Goal: Information Seeking & Learning: Find contact information

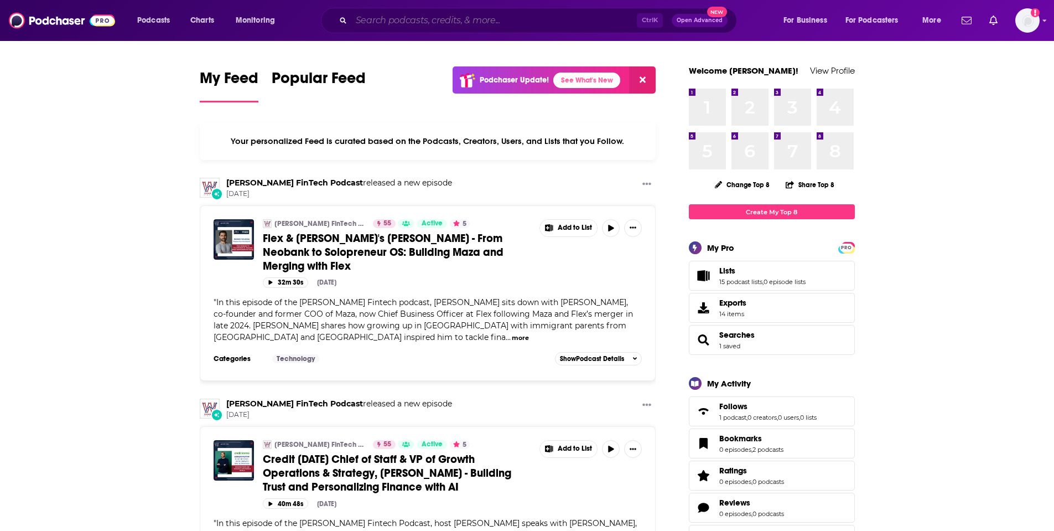
click at [372, 28] on input "Search podcasts, credits, & more..." at bounding box center [494, 21] width 286 height 18
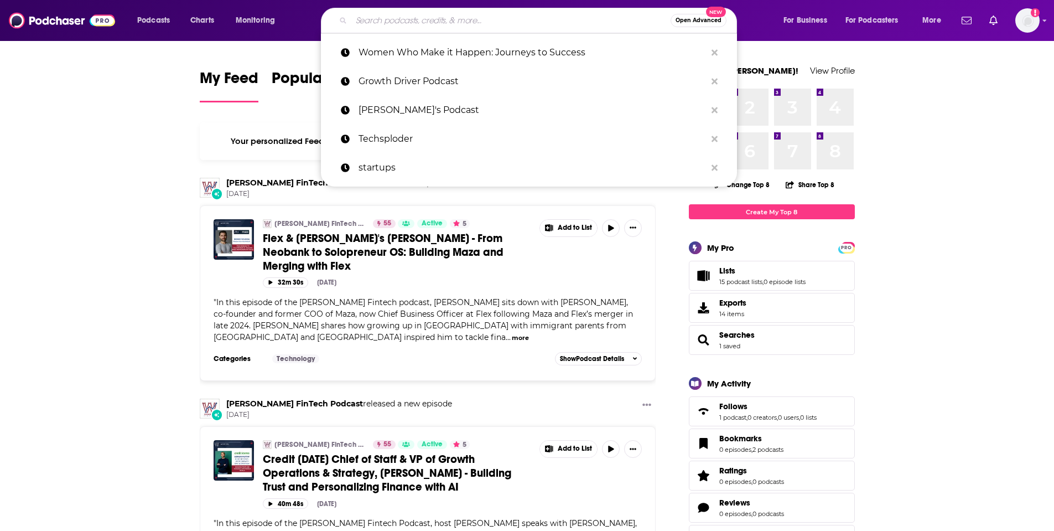
paste input "[PERSON_NAME] [PERSON_NAME]"
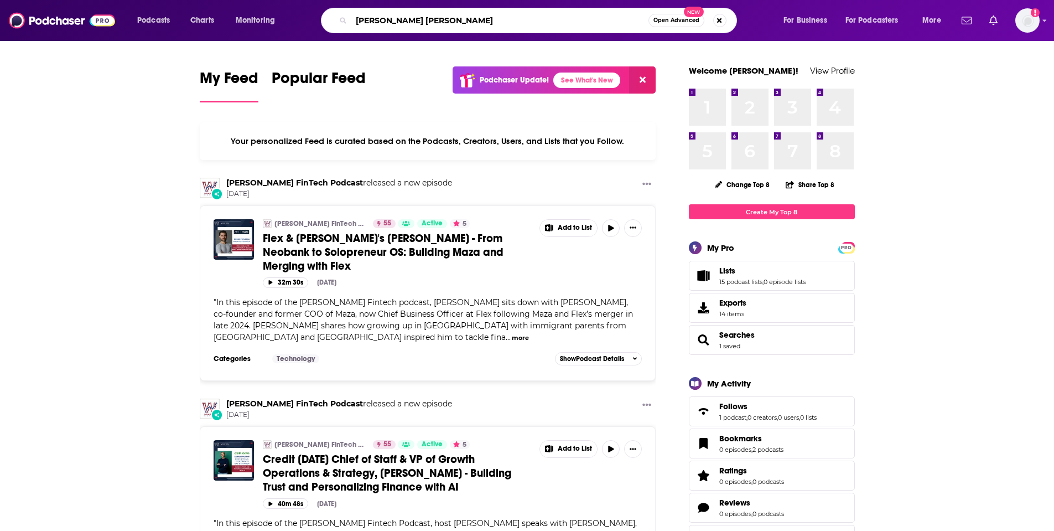
click at [361, 22] on input "[PERSON_NAME] [PERSON_NAME]" at bounding box center [499, 21] width 297 height 18
click at [356, 20] on input "[PERSON_NAME] [PERSON_NAME]" at bounding box center [499, 21] width 297 height 18
click at [418, 35] on div "Podcasts Charts Monitoring [PERSON_NAME] [PERSON_NAME] Open Advanced New For Bu…" at bounding box center [527, 20] width 1054 height 41
drag, startPoint x: 359, startPoint y: 17, endPoint x: 350, endPoint y: 24, distance: 11.1
click at [357, 18] on input "[PERSON_NAME] [PERSON_NAME]" at bounding box center [499, 21] width 297 height 18
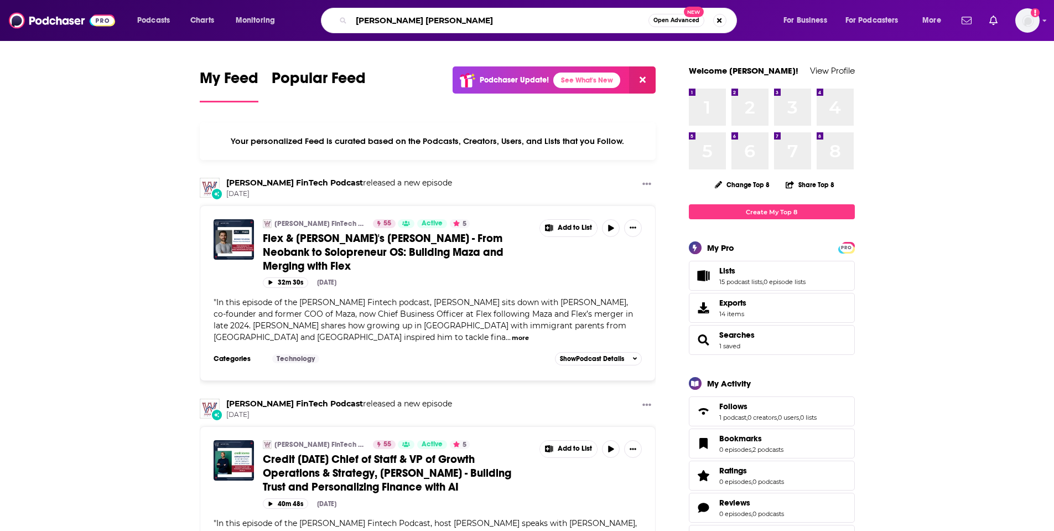
click at [360, 19] on input "[PERSON_NAME] [PERSON_NAME]" at bounding box center [499, 21] width 297 height 18
click at [349, 24] on div "[PERSON_NAME] [PERSON_NAME] Open Advanced New" at bounding box center [529, 20] width 416 height 25
click at [354, 18] on input "[PERSON_NAME] [PERSON_NAME]" at bounding box center [499, 21] width 297 height 18
click at [423, 24] on input "[PERSON_NAME] [PERSON_NAME]" at bounding box center [499, 21] width 297 height 18
drag, startPoint x: 469, startPoint y: 25, endPoint x: 423, endPoint y: 22, distance: 46.6
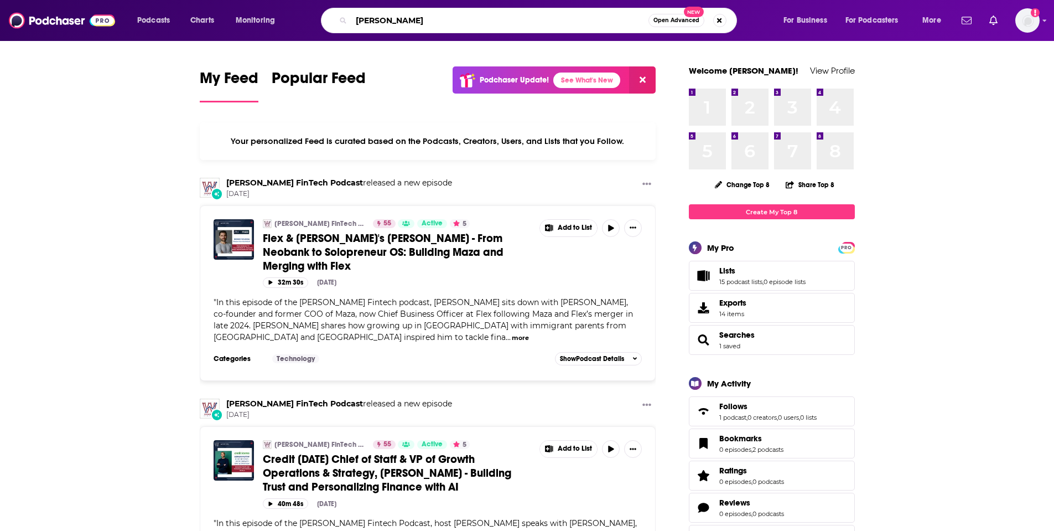
click at [423, 22] on input "[PERSON_NAME]" at bounding box center [499, 21] width 297 height 18
click at [362, 16] on input "[PERSON_NAME]" at bounding box center [499, 21] width 297 height 18
click at [360, 22] on input "[PERSON_NAME]" at bounding box center [499, 21] width 297 height 18
type input "[PERSON_NAME]"
click at [676, 23] on button "Open Advanced New" at bounding box center [677, 20] width 56 height 13
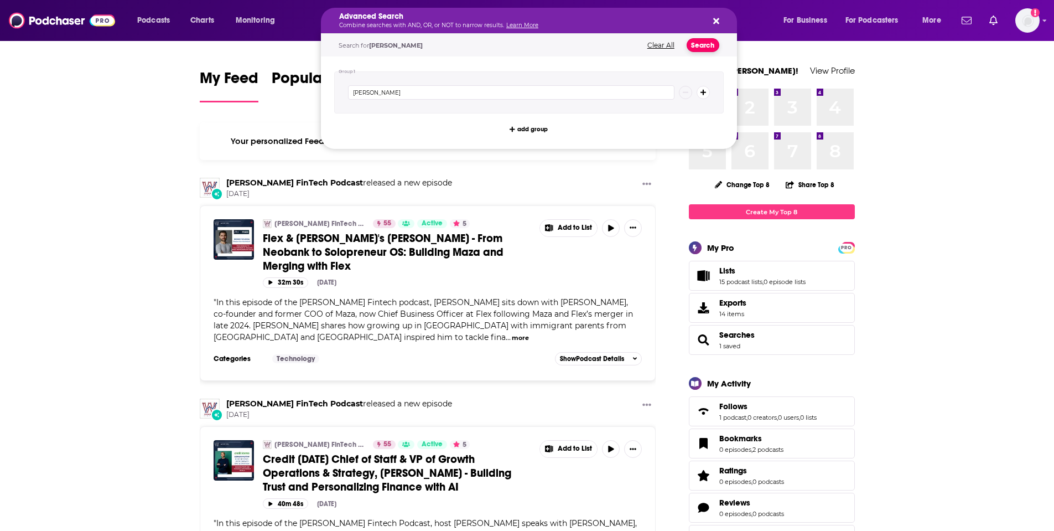
click at [704, 51] on button "Search" at bounding box center [703, 45] width 33 height 14
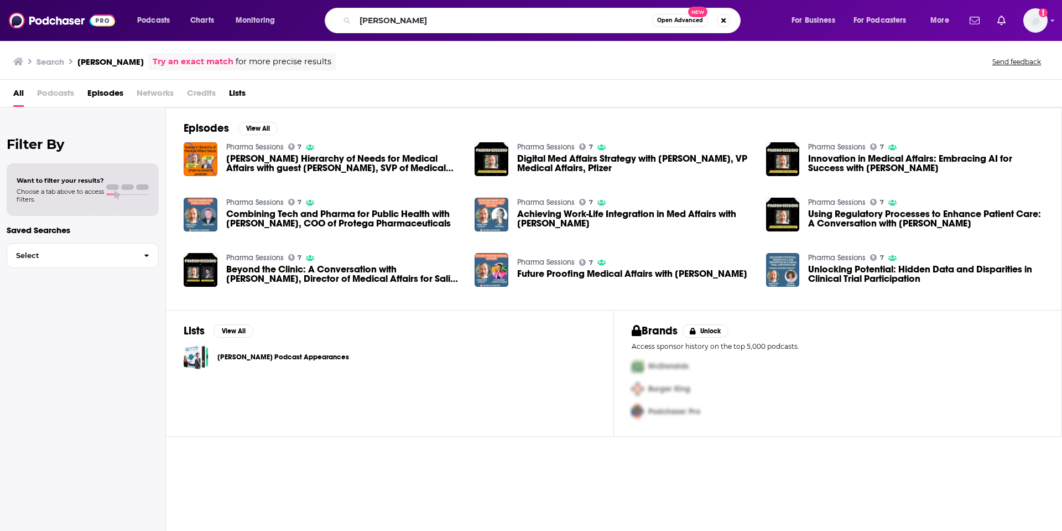
click at [119, 63] on h3 "[PERSON_NAME]" at bounding box center [110, 61] width 66 height 11
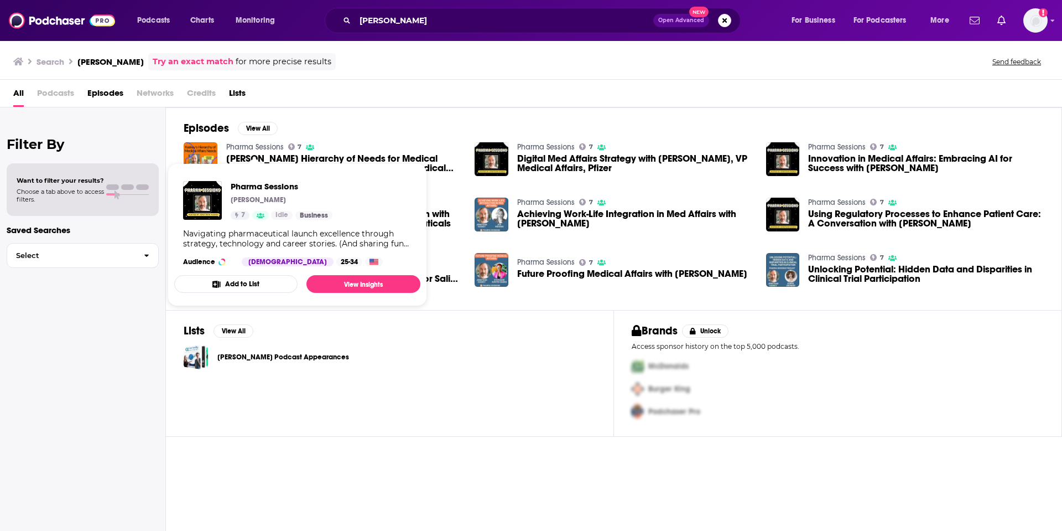
click at [254, 147] on link "Pharma Sessions" at bounding box center [255, 146] width 58 height 9
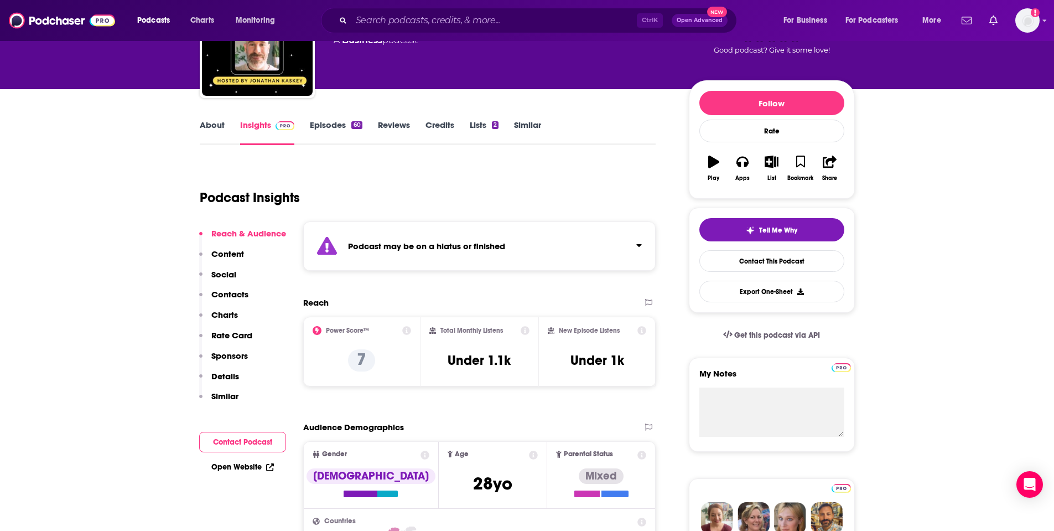
scroll to position [92, 0]
click at [215, 120] on link "About" at bounding box center [212, 131] width 25 height 25
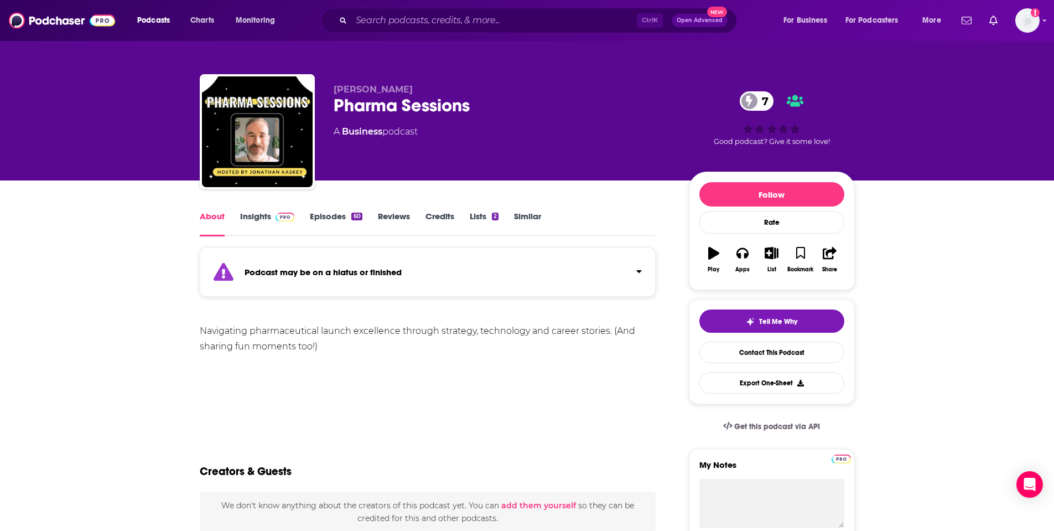
click at [251, 212] on link "Insights" at bounding box center [267, 223] width 55 height 25
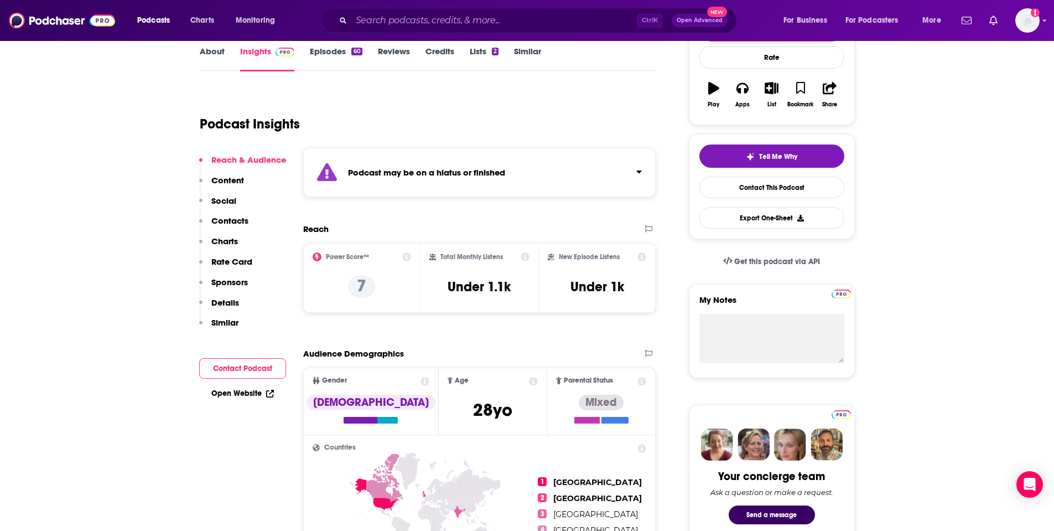
scroll to position [165, 0]
click at [324, 51] on link "Episodes 60" at bounding box center [336, 57] width 52 height 25
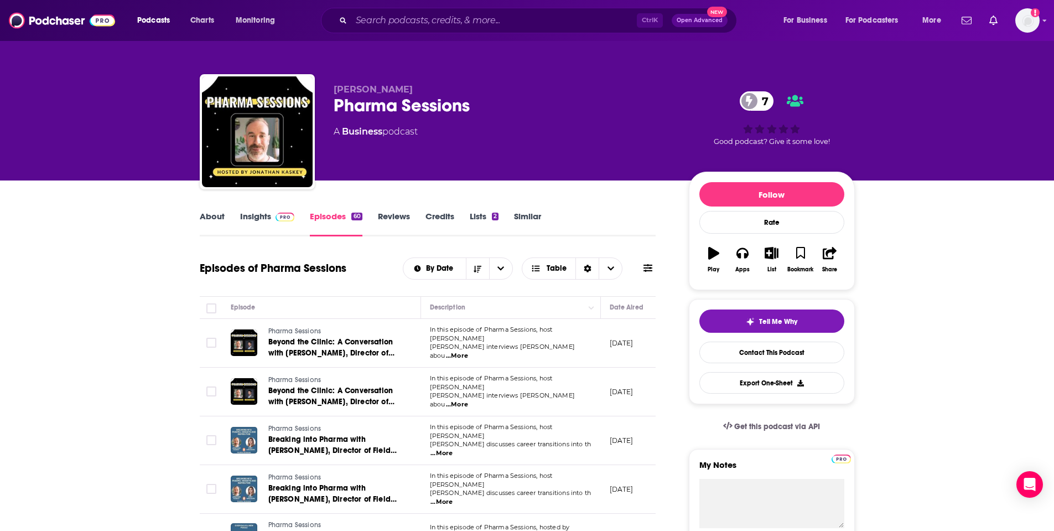
click at [390, 214] on link "Reviews" at bounding box center [394, 223] width 32 height 25
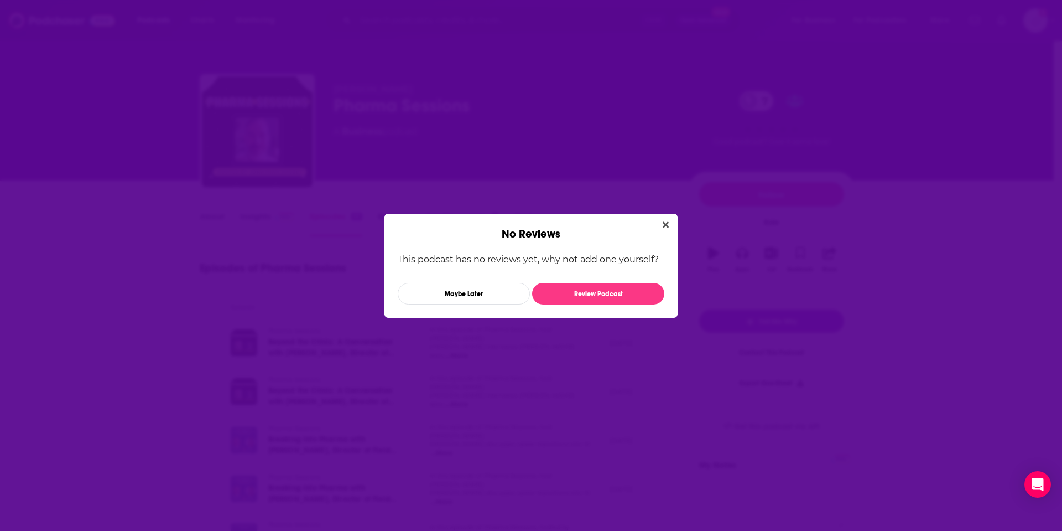
drag, startPoint x: 661, startPoint y: 224, endPoint x: 654, endPoint y: 222, distance: 7.8
click at [660, 222] on button "Close" at bounding box center [666, 225] width 15 height 14
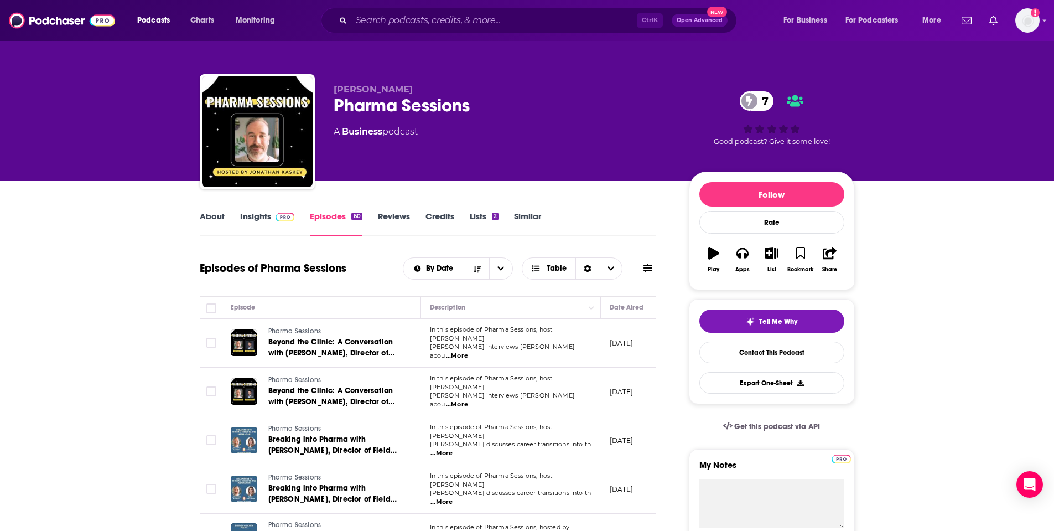
click at [336, 212] on link "Episodes 60" at bounding box center [336, 223] width 52 height 25
click at [258, 212] on link "Insights" at bounding box center [267, 223] width 55 height 25
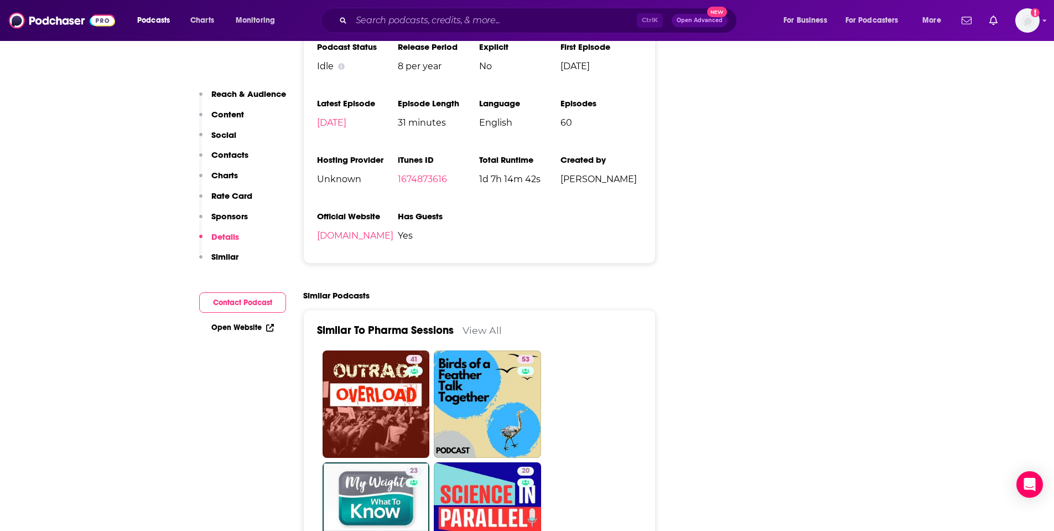
scroll to position [1531, 0]
click at [358, 235] on link "[DOMAIN_NAME]" at bounding box center [355, 235] width 76 height 11
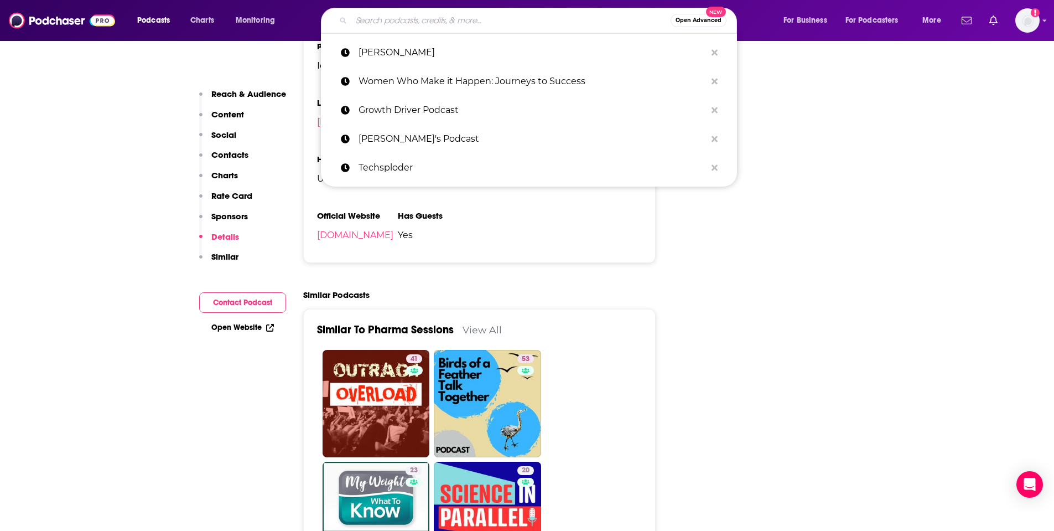
drag, startPoint x: 511, startPoint y: 18, endPoint x: 522, endPoint y: 18, distance: 11.6
click at [515, 15] on input "Search podcasts, credits, & more..." at bounding box center [510, 21] width 319 height 18
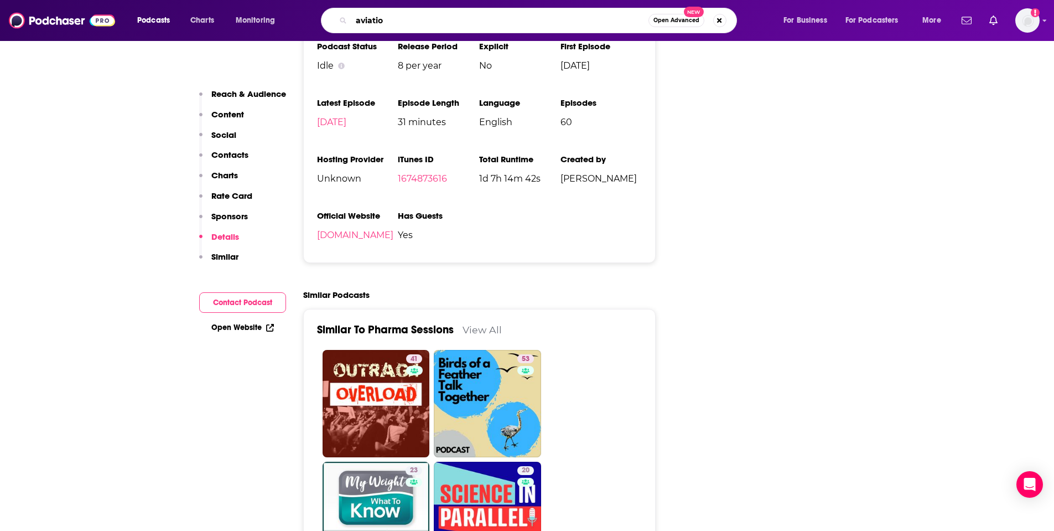
type input "aviation"
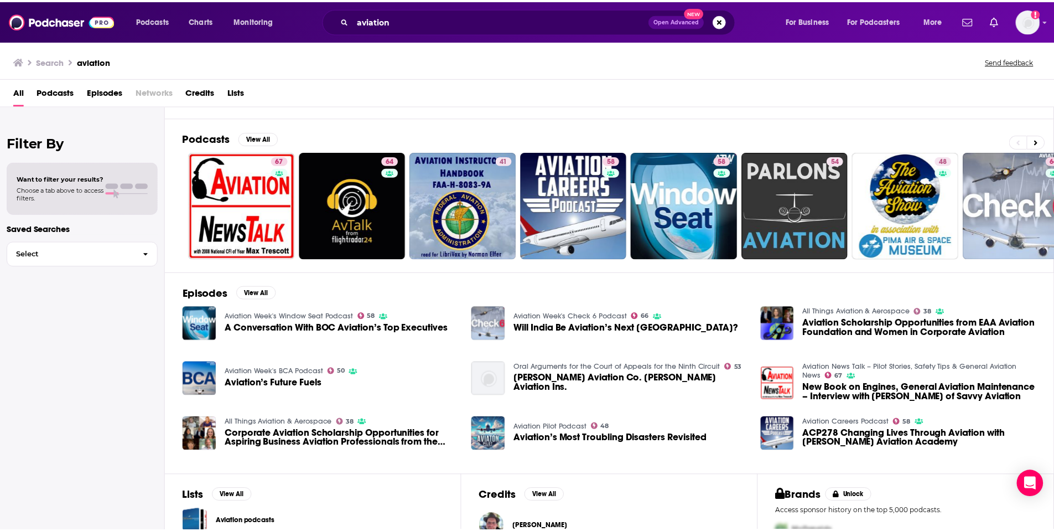
scroll to position [55, 0]
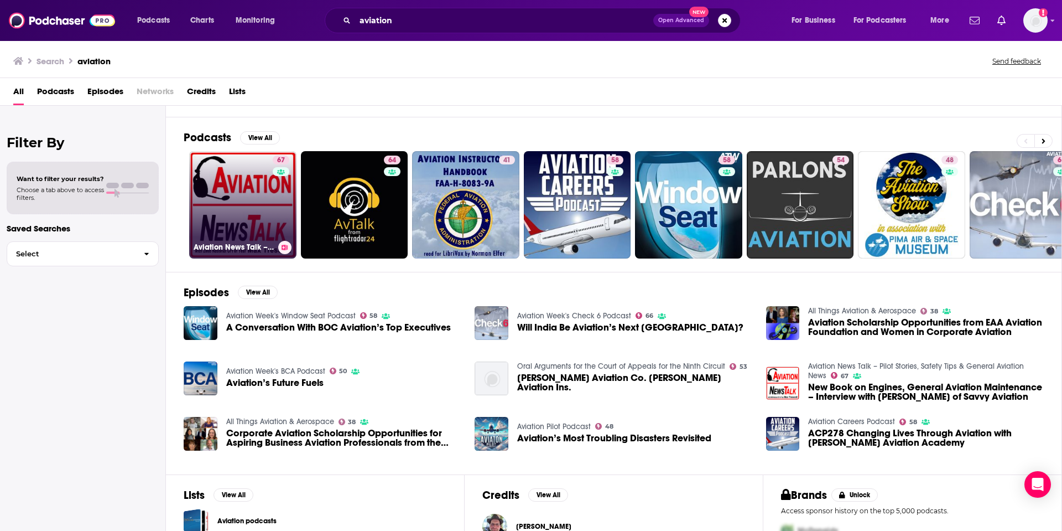
click at [248, 199] on link "67 Aviation News Talk – Pilot Stories, Safety Tips & General Aviation News" at bounding box center [242, 204] width 107 height 107
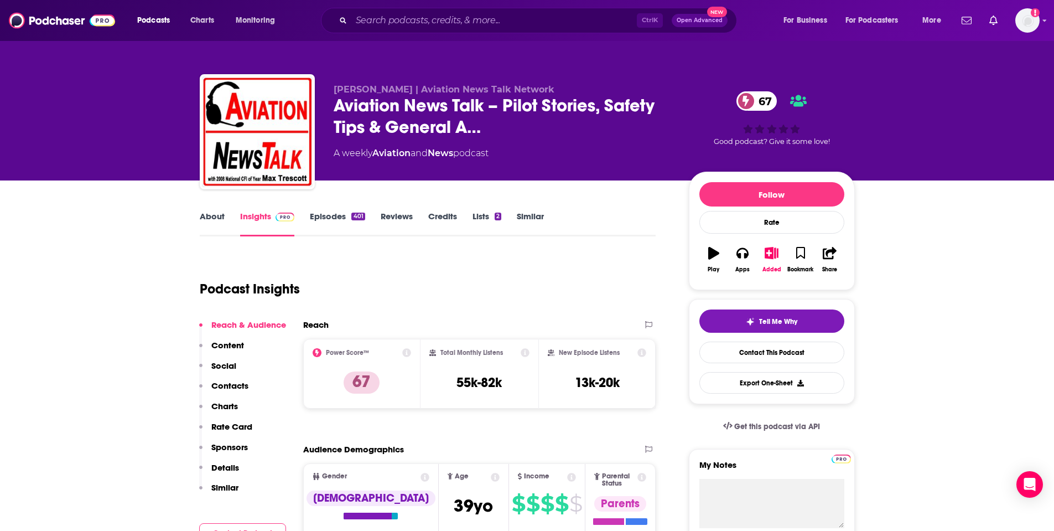
click at [218, 216] on link "About" at bounding box center [212, 223] width 25 height 25
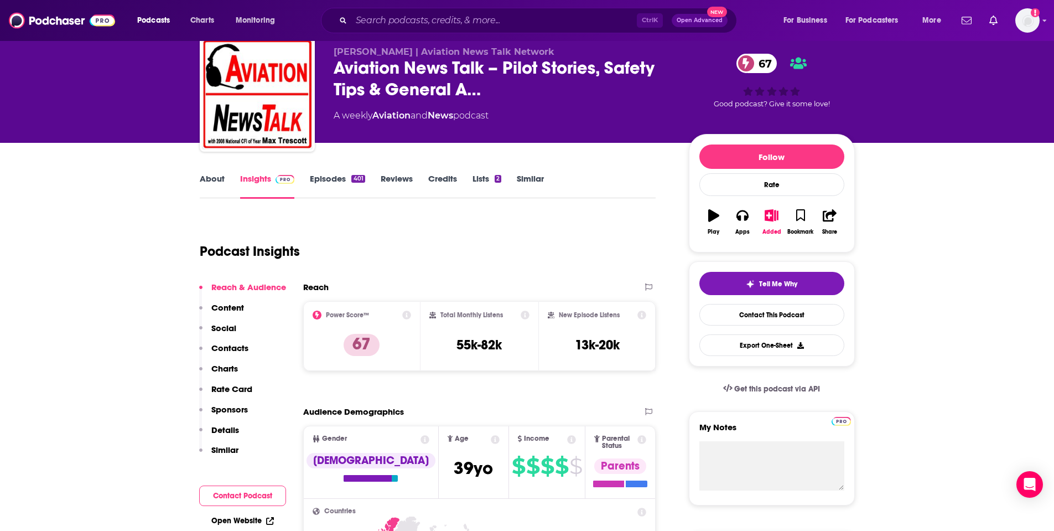
scroll to position [37, 0]
click at [212, 176] on link "About" at bounding box center [212, 186] width 25 height 25
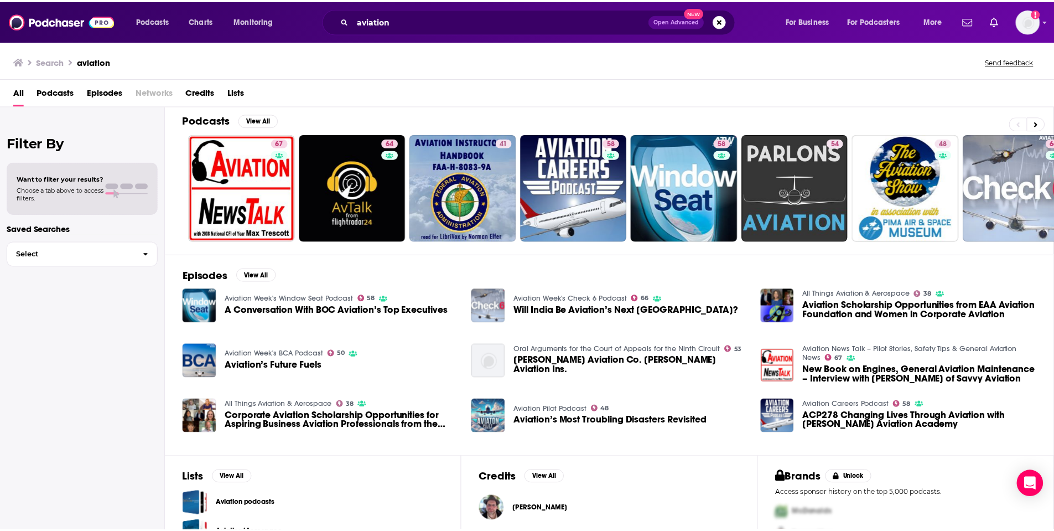
scroll to position [74, 0]
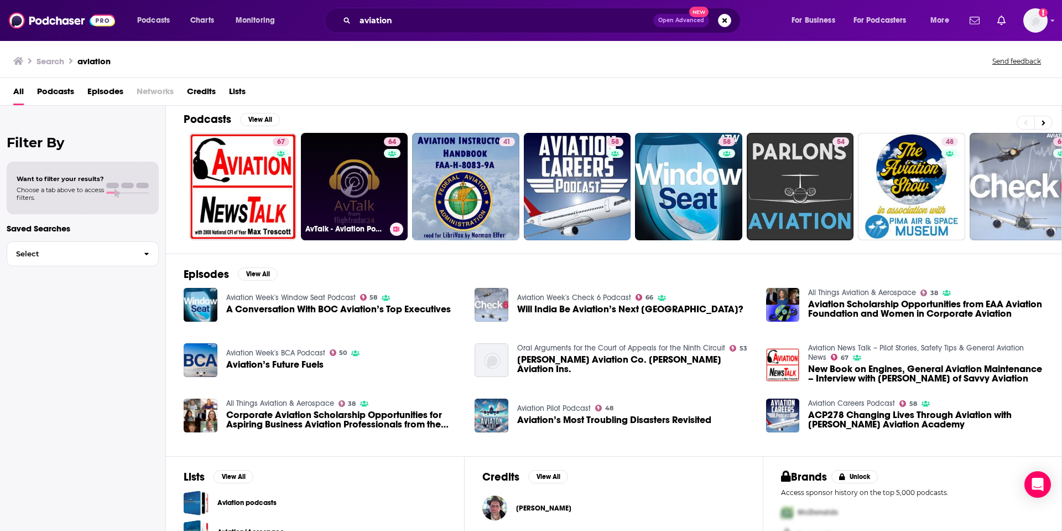
click at [349, 174] on link "64 AvTalk - Aviation Podcast" at bounding box center [354, 186] width 107 height 107
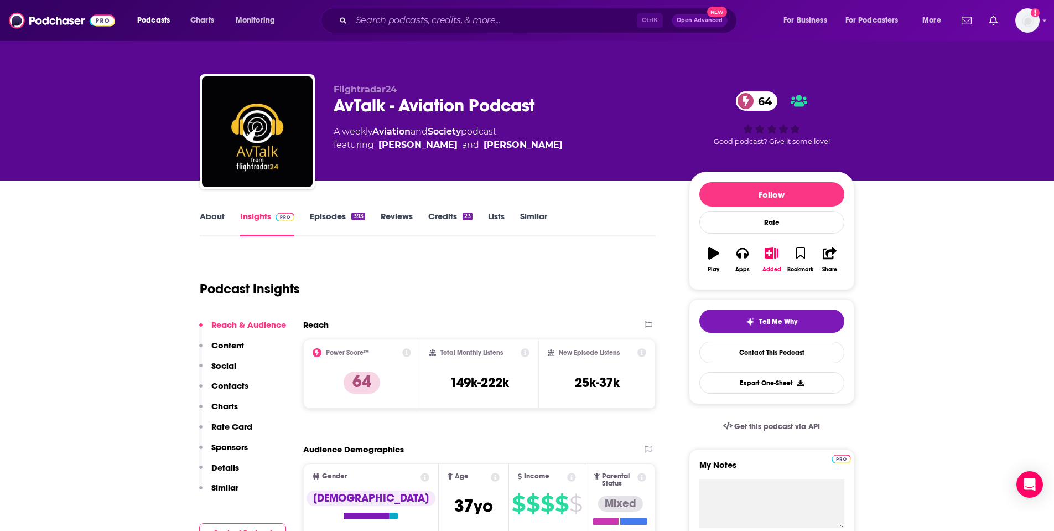
click at [212, 216] on link "About" at bounding box center [212, 223] width 25 height 25
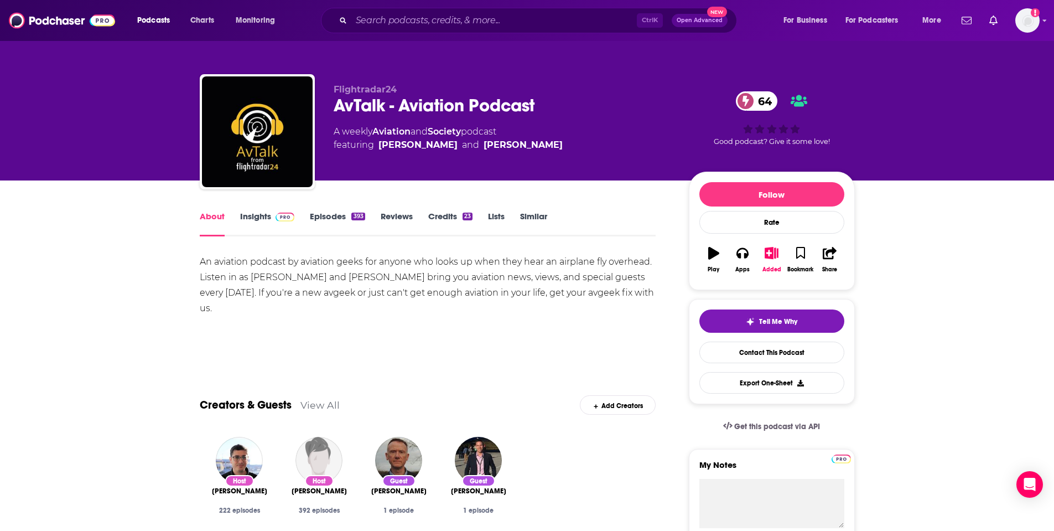
click at [326, 214] on link "Episodes 393" at bounding box center [337, 223] width 55 height 25
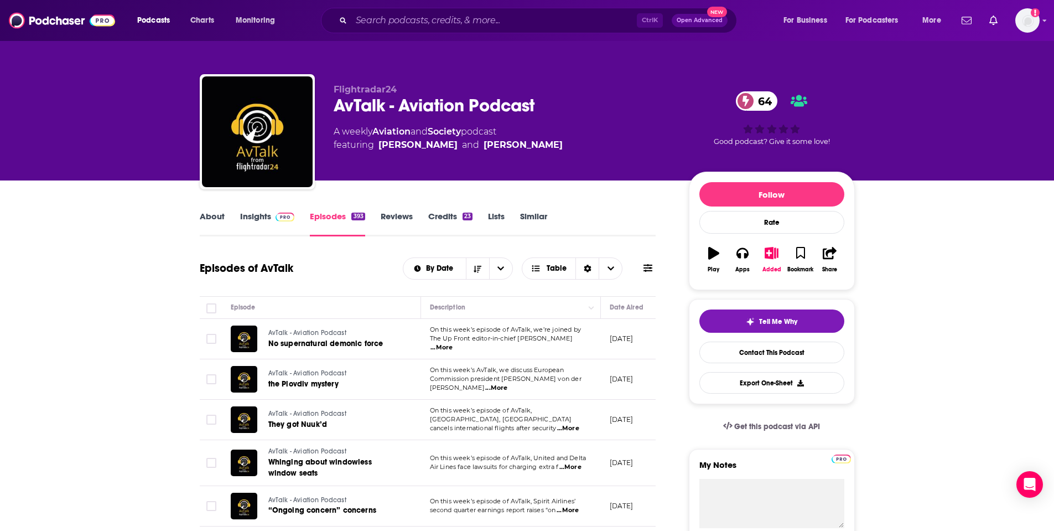
click at [269, 214] on link "Insights" at bounding box center [267, 223] width 55 height 25
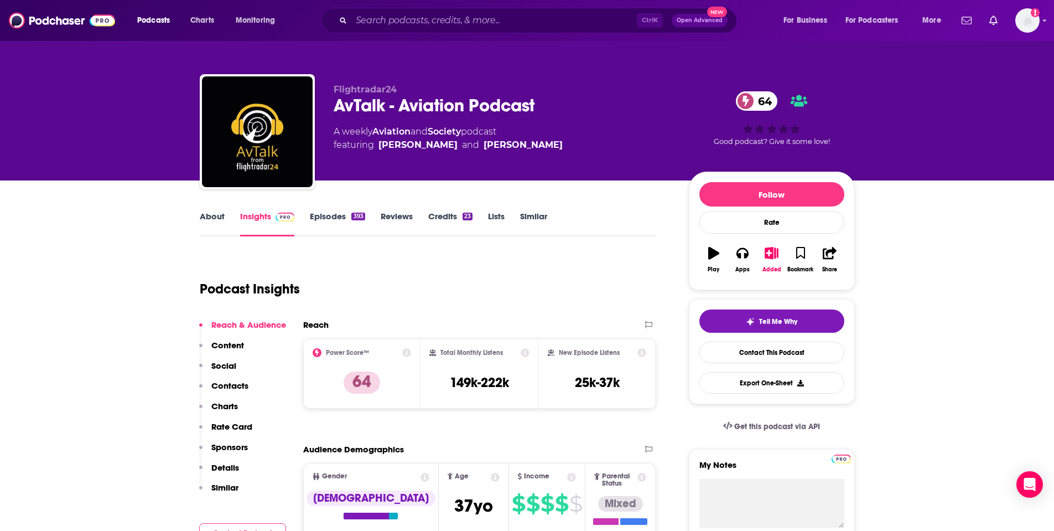
click at [210, 217] on link "About" at bounding box center [212, 223] width 25 height 25
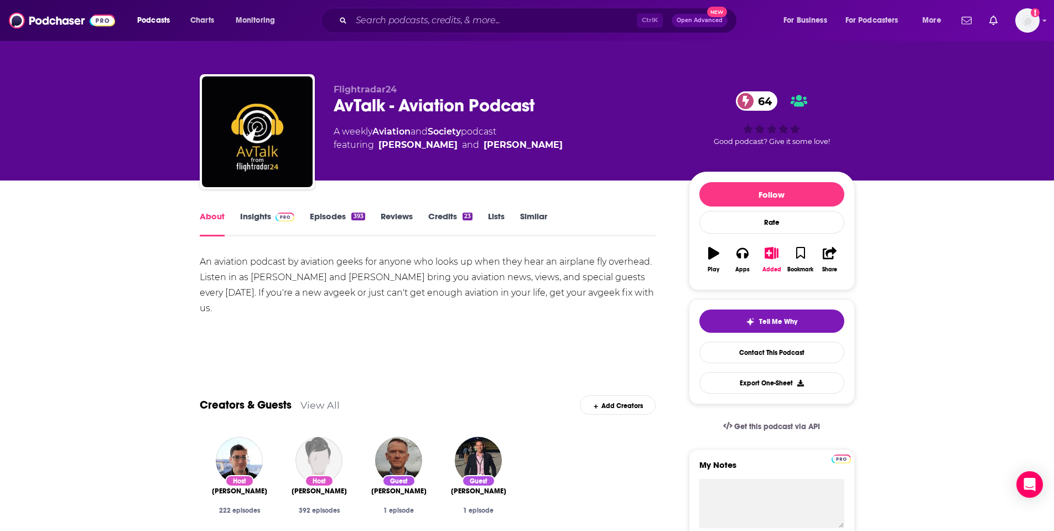
click at [447, 217] on link "Credits 23" at bounding box center [450, 223] width 44 height 25
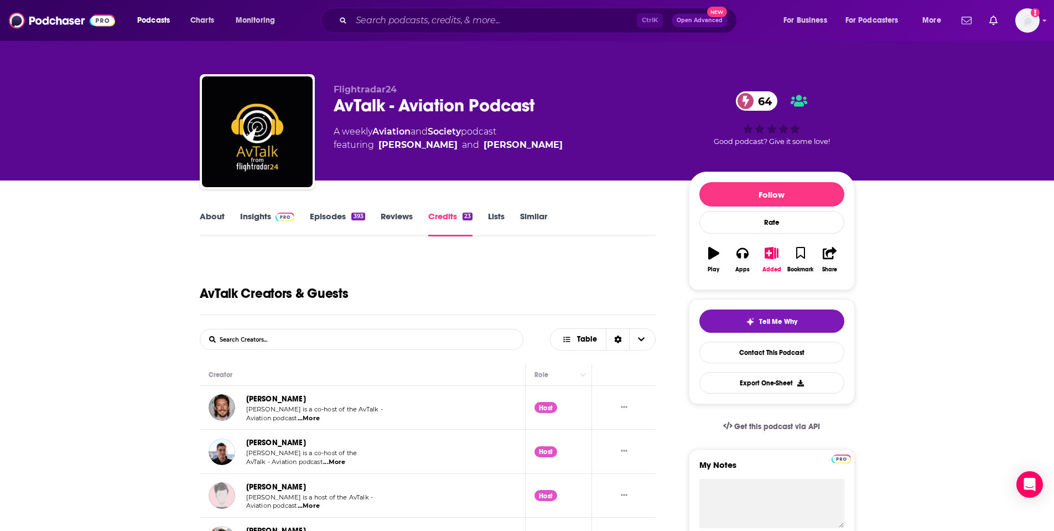
click at [247, 214] on link "Insights" at bounding box center [267, 223] width 55 height 25
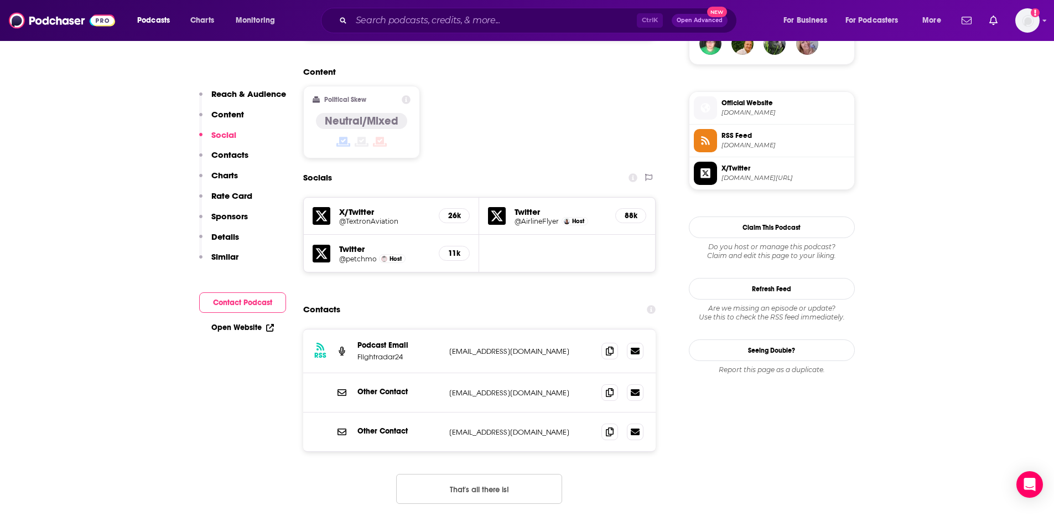
scroll to position [848, 0]
drag, startPoint x: 446, startPoint y: 292, endPoint x: 545, endPoint y: 298, distance: 99.2
click at [535, 329] on div "RSS Podcast Email Flightradar24 [EMAIL_ADDRESS][DOMAIN_NAME] [EMAIL_ADDRESS][DO…" at bounding box center [479, 351] width 353 height 44
click at [612, 345] on icon at bounding box center [610, 349] width 8 height 9
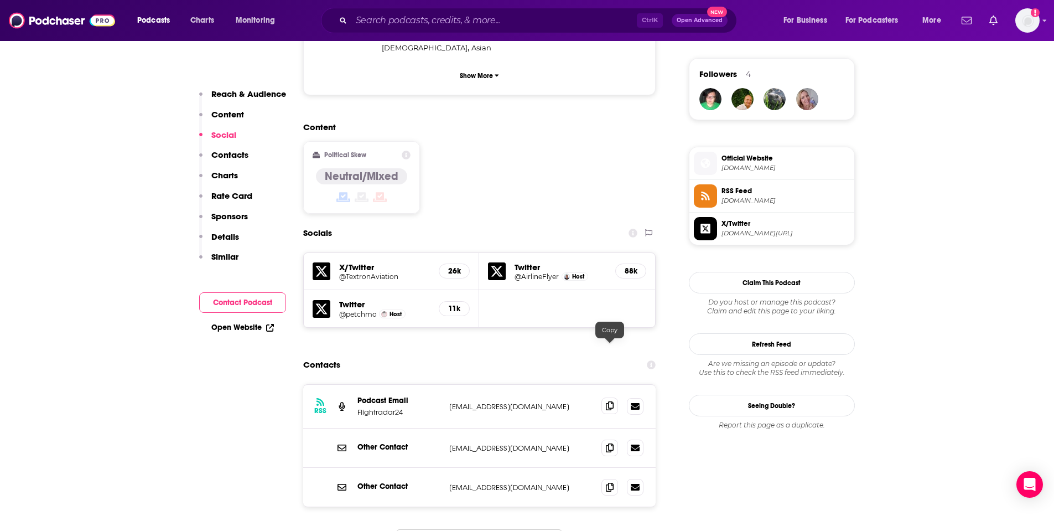
scroll to position [793, 0]
click at [613, 401] on icon at bounding box center [610, 405] width 8 height 9
